Goal: Entertainment & Leisure: Consume media (video, audio)

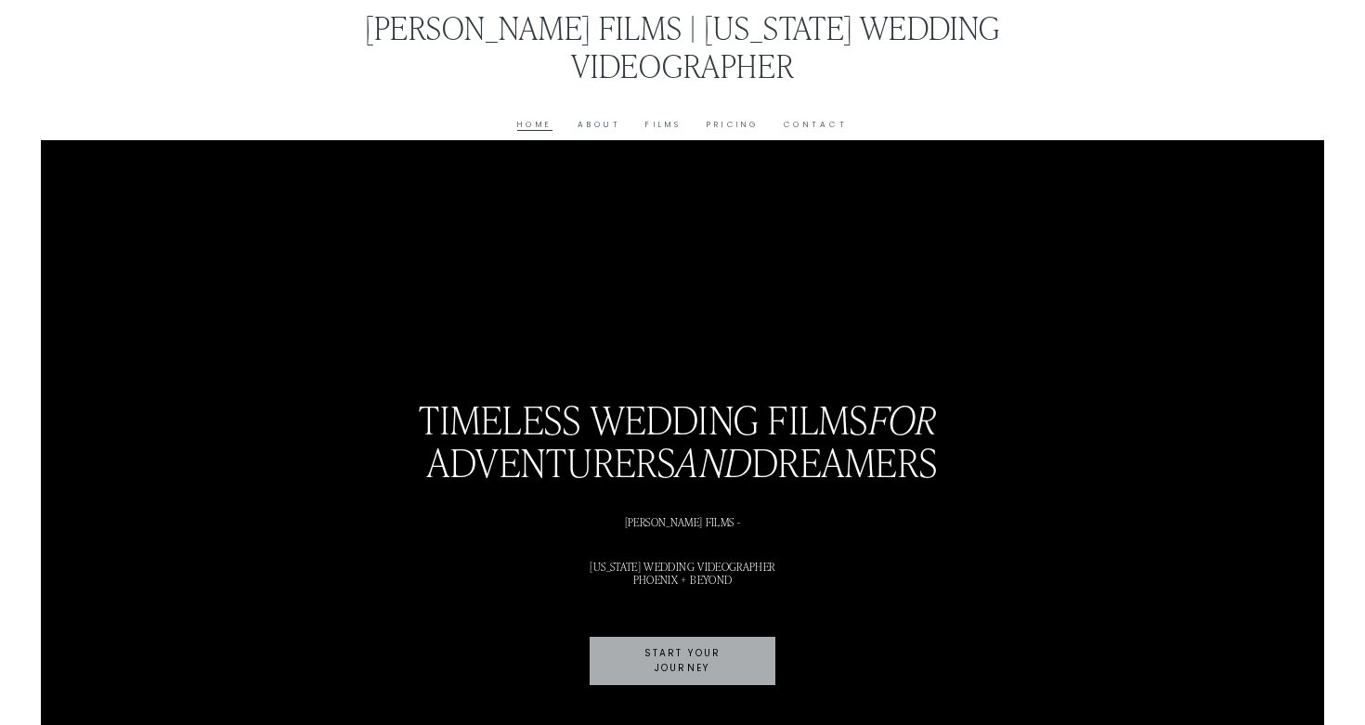
click at [664, 121] on link "Films" at bounding box center [663, 125] width 36 height 14
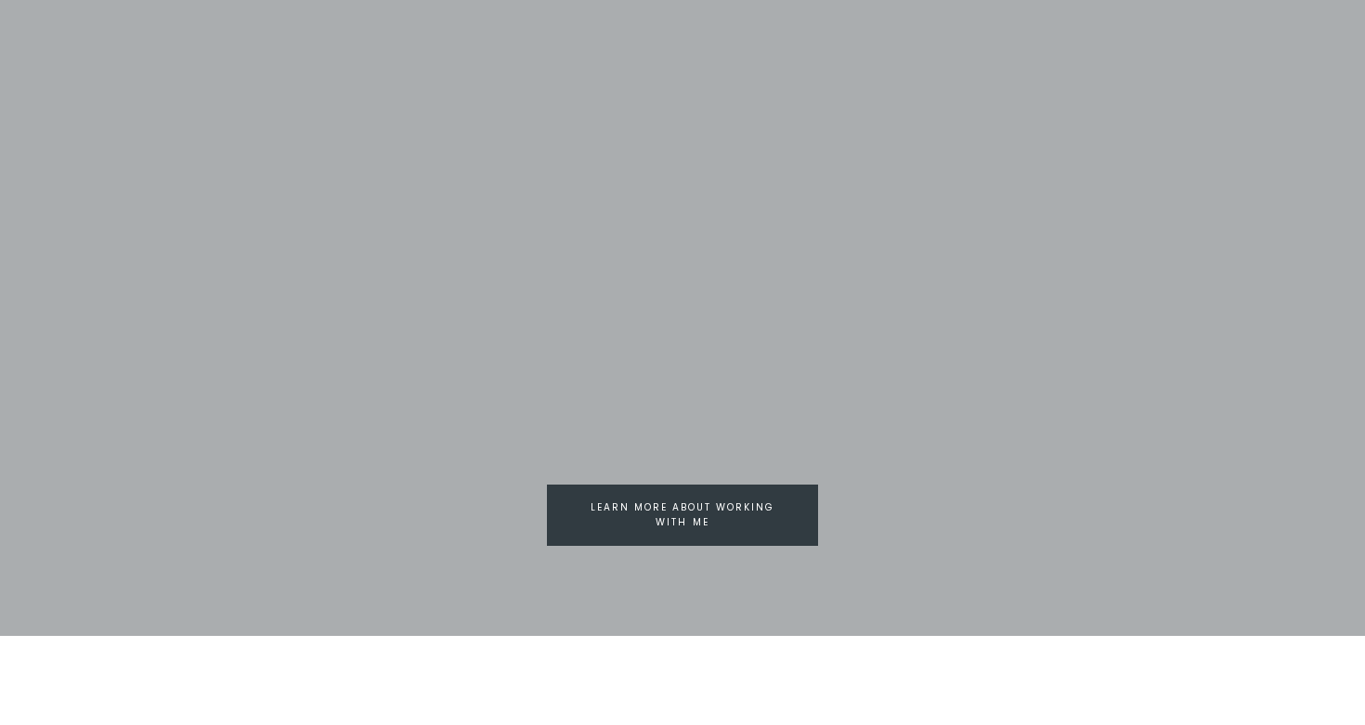
scroll to position [2452, 0]
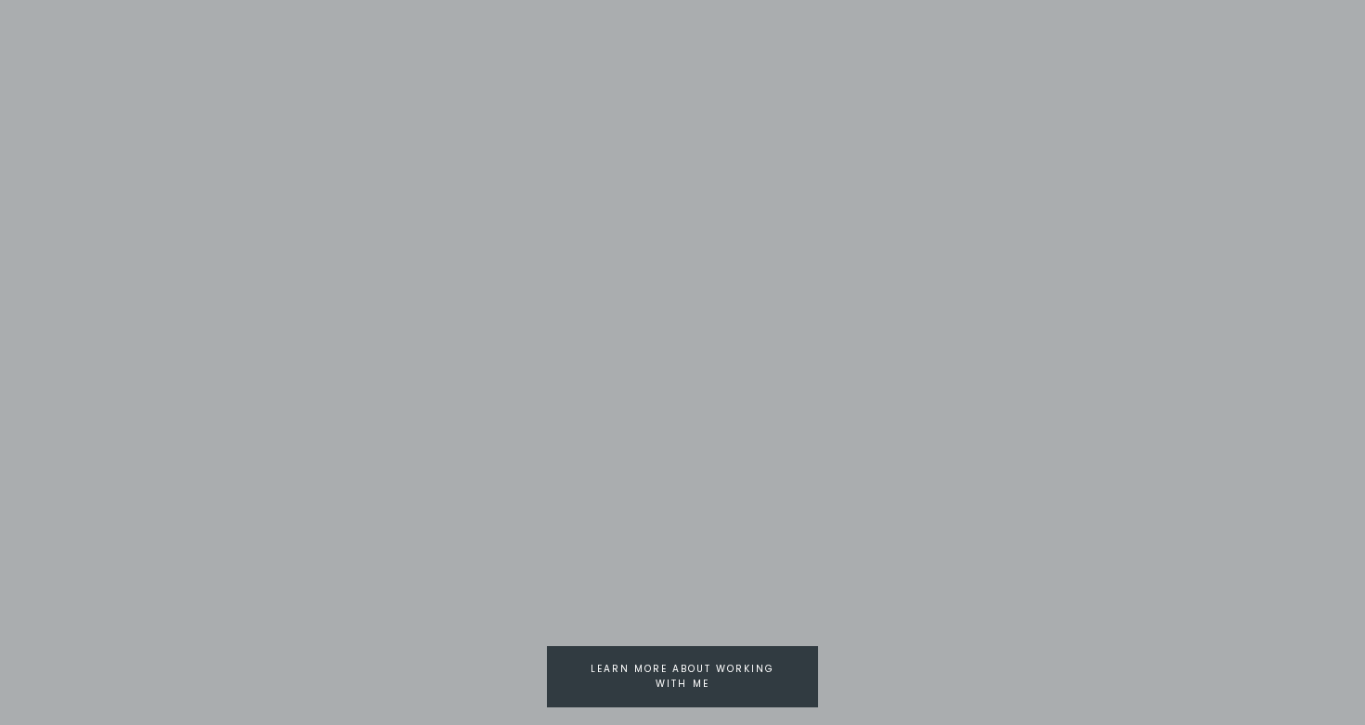
click at [786, 682] on link "Learn more about working with me" at bounding box center [682, 676] width 271 height 61
type input "*****"
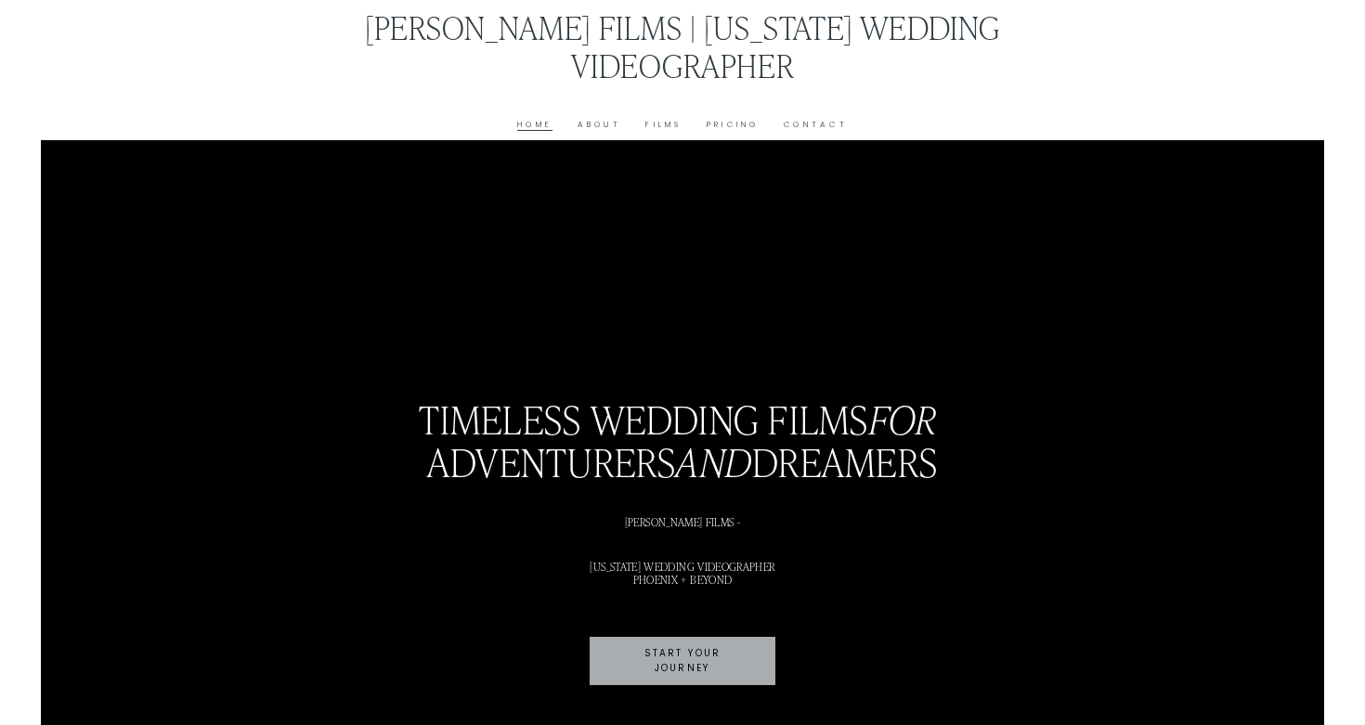
click at [656, 127] on link "Films" at bounding box center [663, 125] width 36 height 14
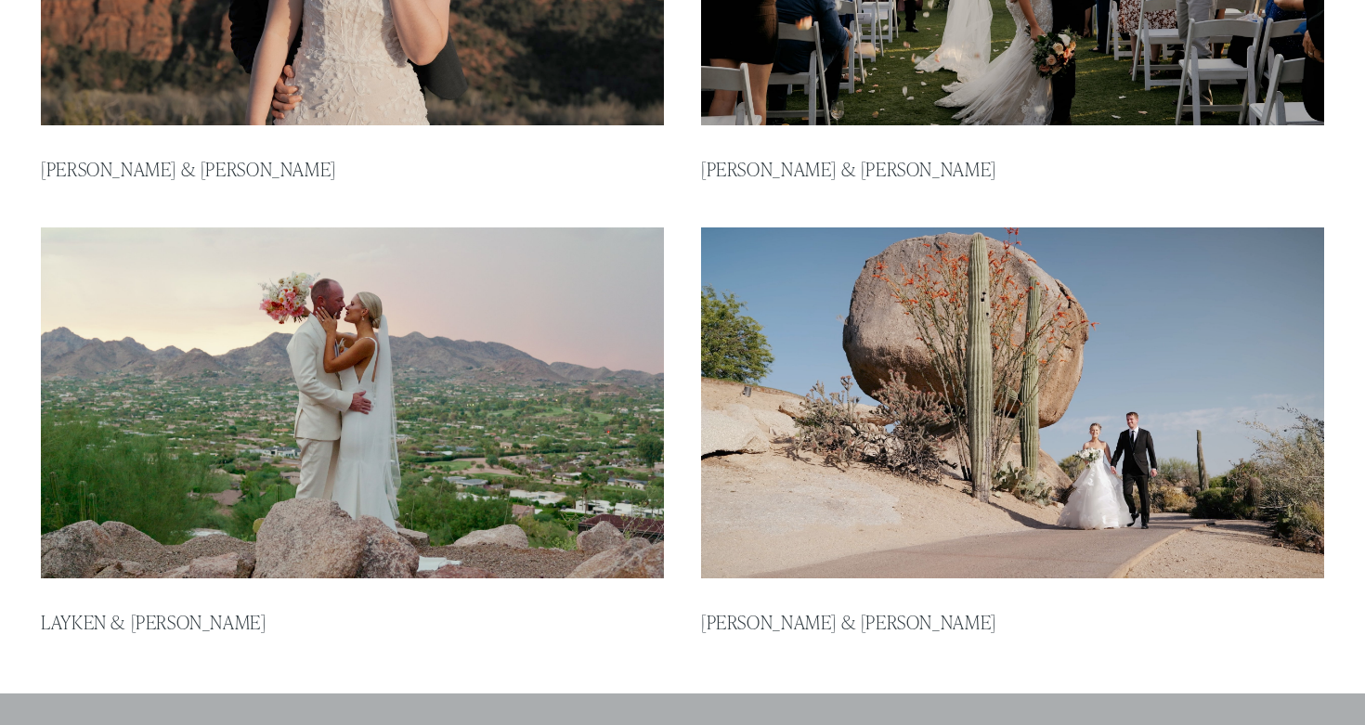
scroll to position [1628, 0]
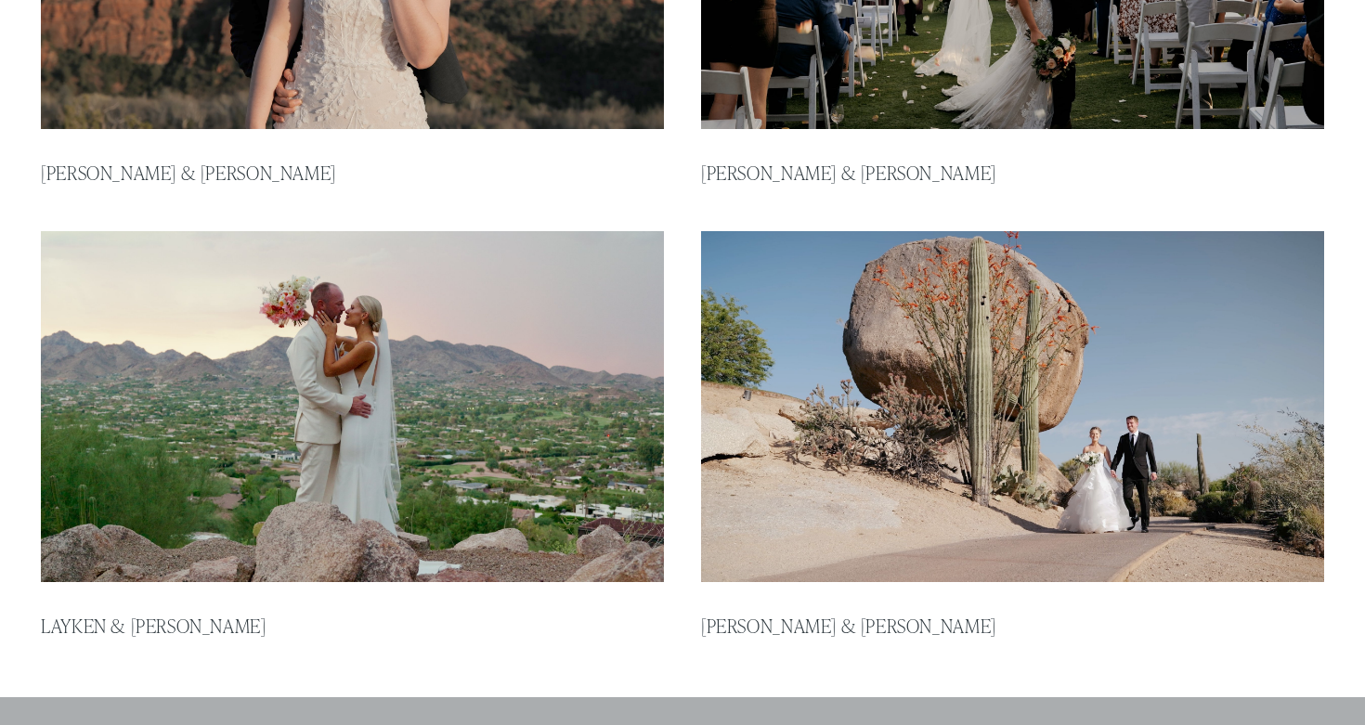
click at [1023, 435] on img at bounding box center [1013, 406] width 630 height 355
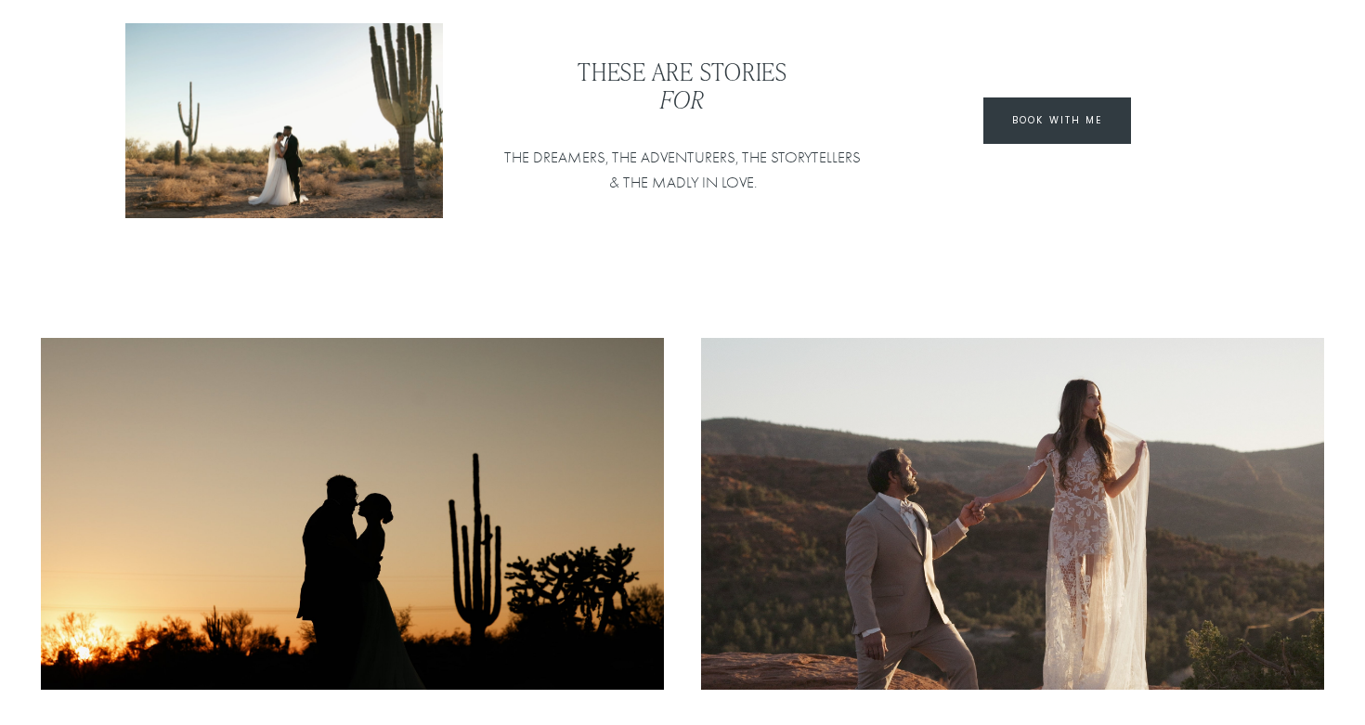
scroll to position [0, 0]
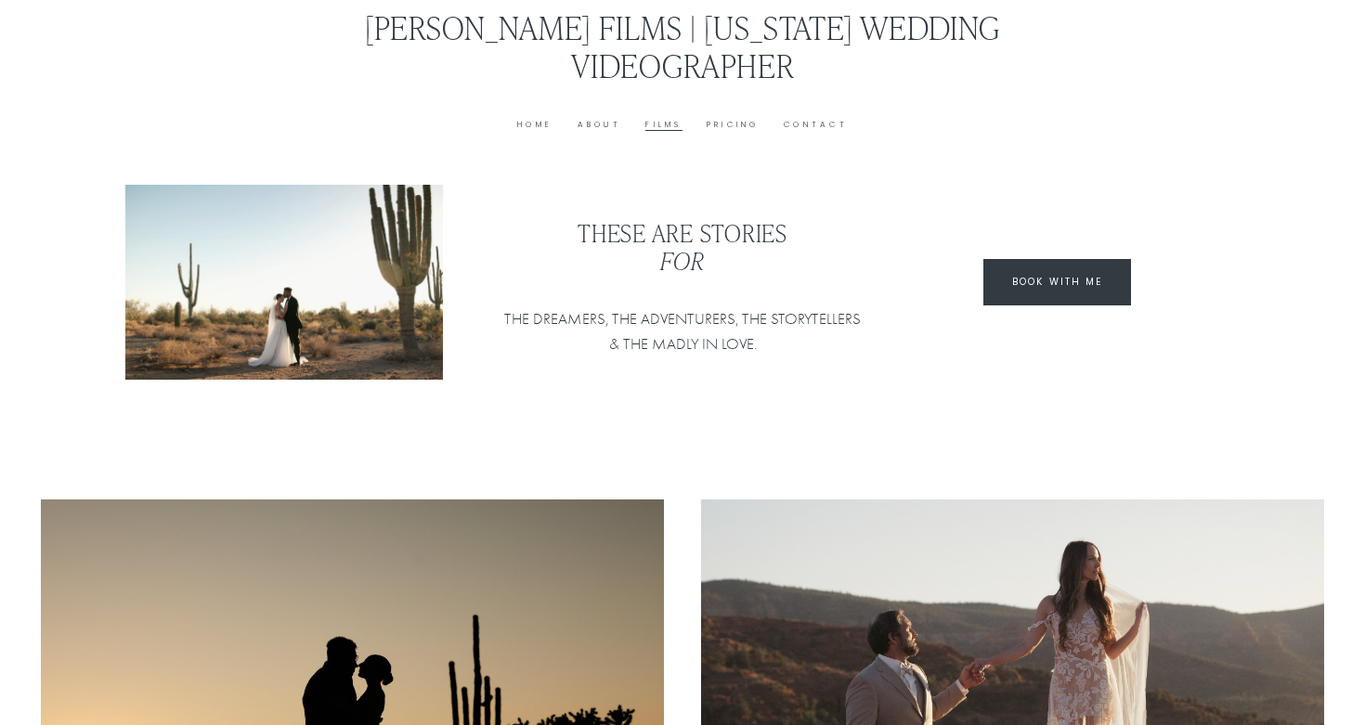
type input "*****"
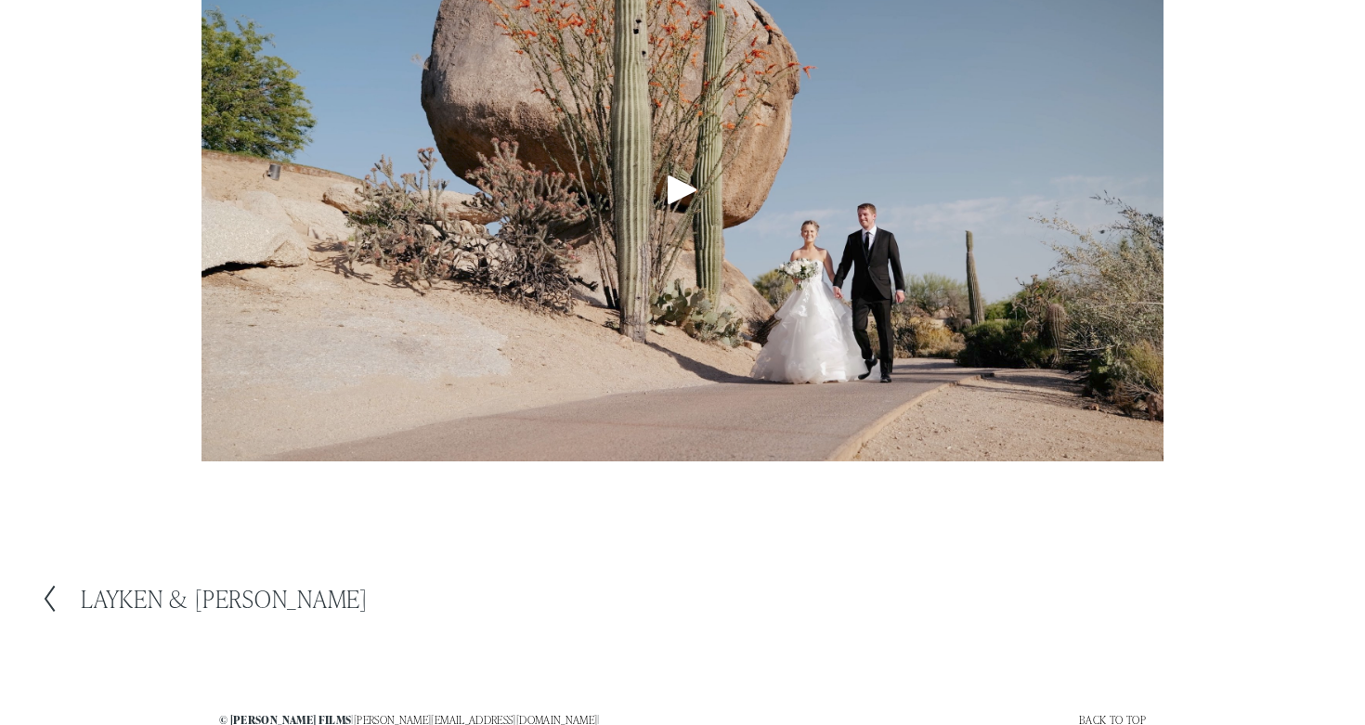
scroll to position [335, 0]
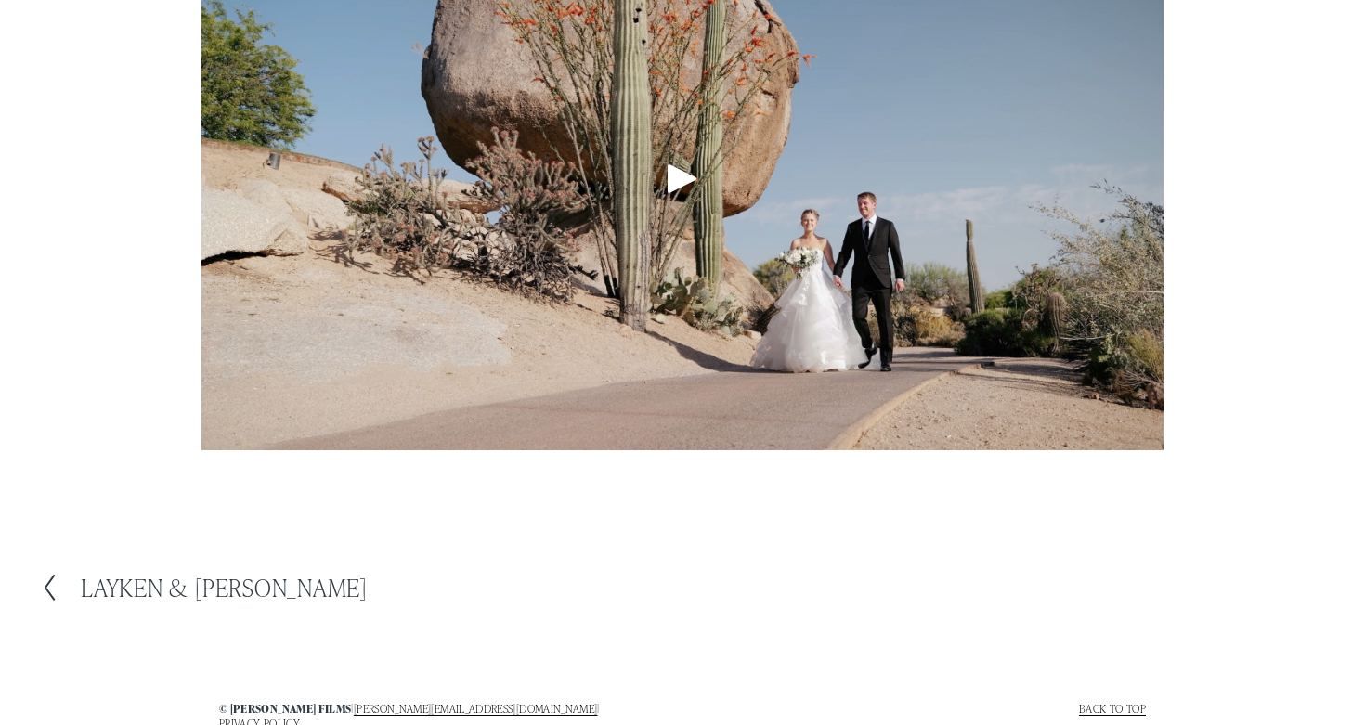
click at [699, 197] on div "Play" at bounding box center [682, 178] width 45 height 45
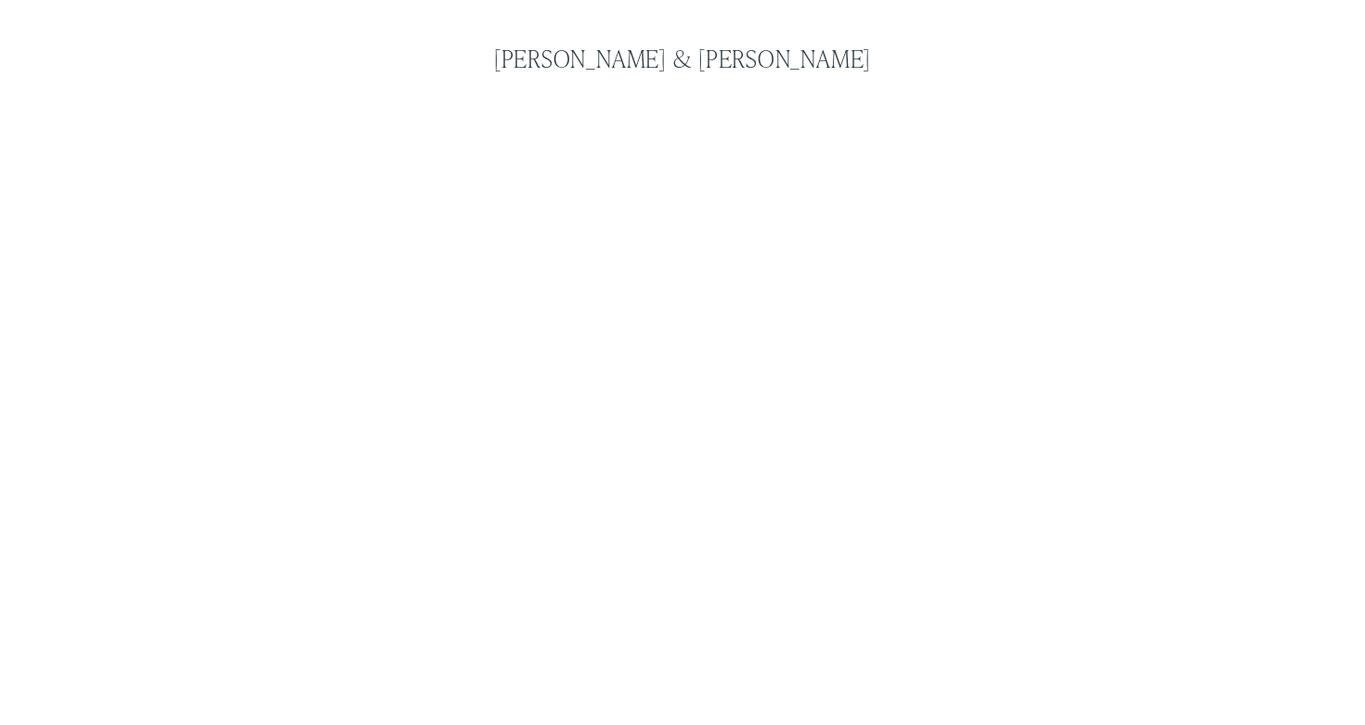
scroll to position [144, 0]
